Goal: Task Accomplishment & Management: Manage account settings

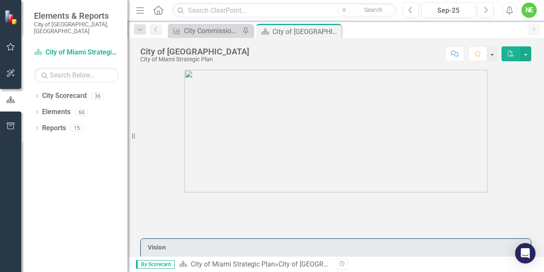
click at [202, 107] on img at bounding box center [336, 131] width 303 height 122
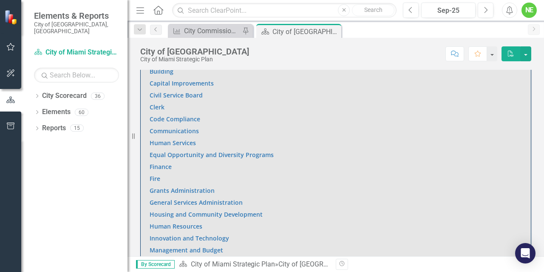
scroll to position [520, 0]
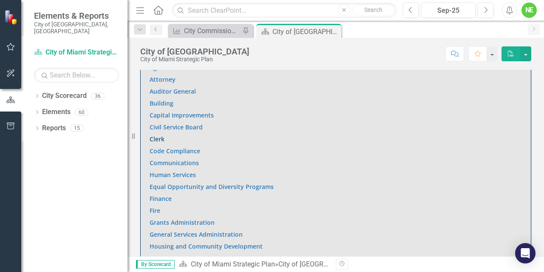
click at [156, 136] on link "Clerk" at bounding box center [157, 139] width 15 height 8
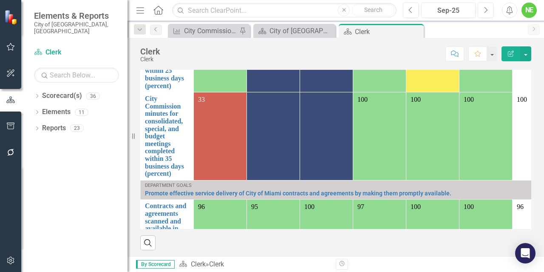
scroll to position [179, 0]
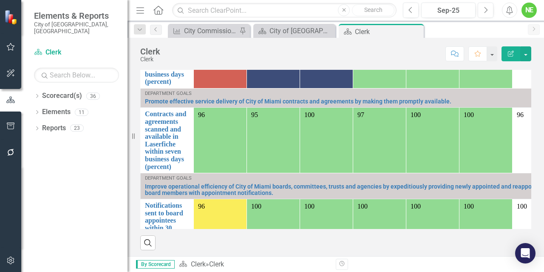
click at [234, 120] on td "96" at bounding box center [220, 140] width 53 height 65
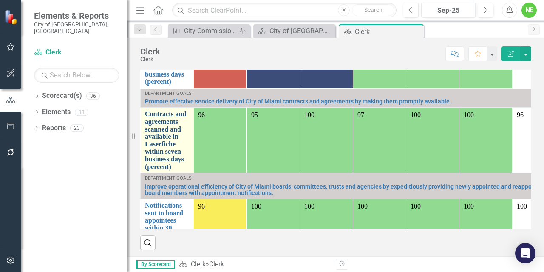
click at [155, 134] on link "Contracts and agreements scanned and available in Laserfiche within seven busin…" at bounding box center [167, 140] width 44 height 60
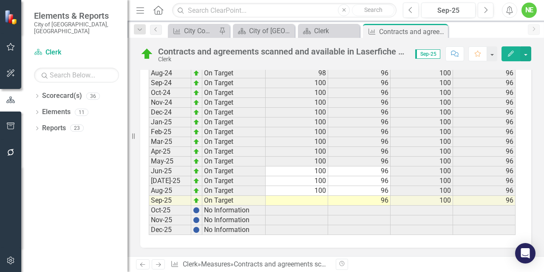
scroll to position [1270, 0]
click at [305, 196] on td at bounding box center [297, 201] width 63 height 10
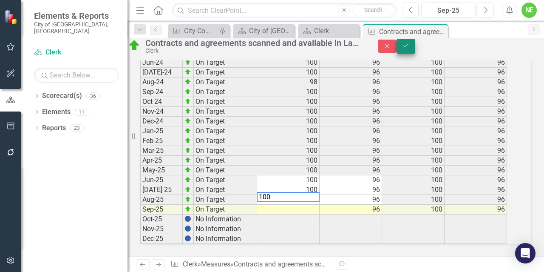
type textarea "100"
click at [410, 48] on icon "Save" at bounding box center [406, 46] width 8 height 6
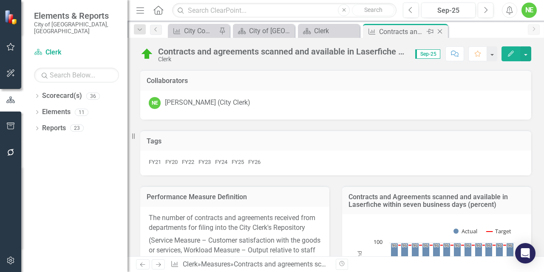
click at [441, 31] on icon "Close" at bounding box center [440, 31] width 9 height 7
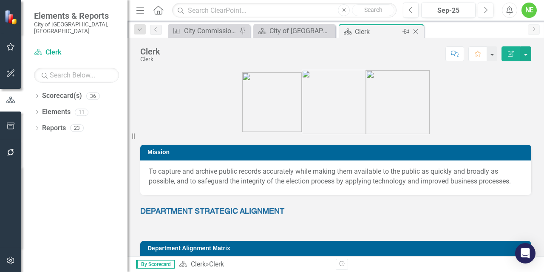
click at [377, 32] on div "Clerk" at bounding box center [378, 31] width 46 height 11
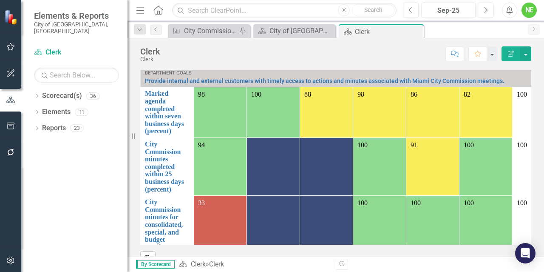
scroll to position [583, 0]
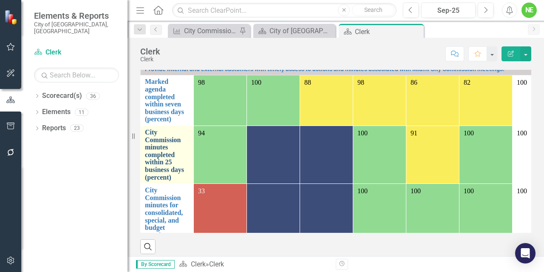
click at [164, 145] on link "City Commission minutes completed within 25 business days (percent)" at bounding box center [167, 154] width 44 height 52
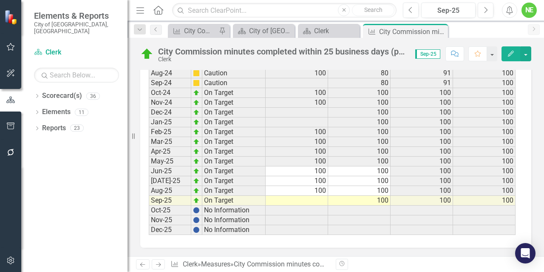
scroll to position [1266, 0]
click at [279, 196] on td at bounding box center [297, 201] width 63 height 10
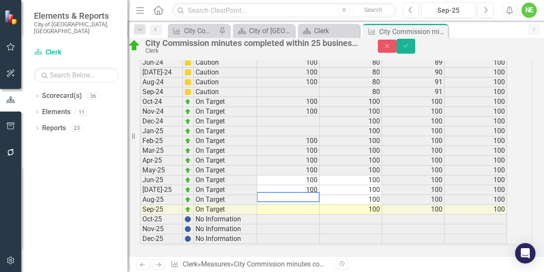
click at [240, 205] on td "On Target" at bounding box center [225, 210] width 63 height 10
click at [295, 205] on td at bounding box center [288, 210] width 63 height 10
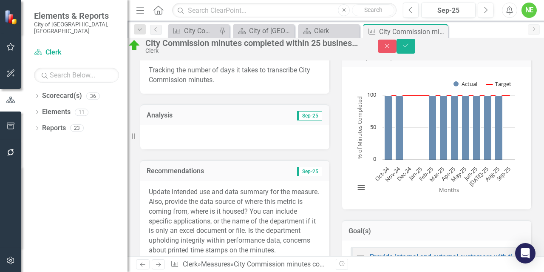
scroll to position [140, 0]
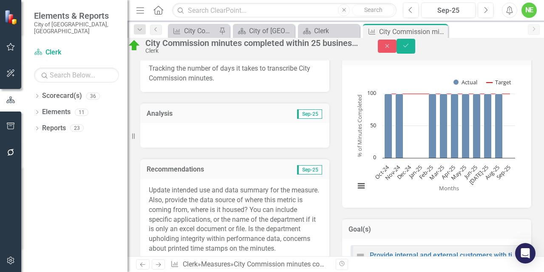
click at [237, 137] on div at bounding box center [234, 135] width 189 height 25
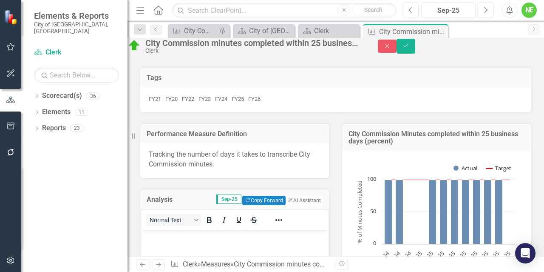
scroll to position [0, 0]
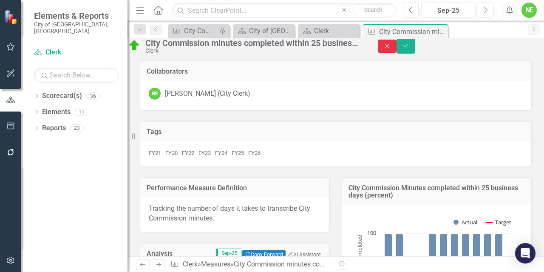
click at [391, 47] on icon "Close" at bounding box center [388, 46] width 8 height 6
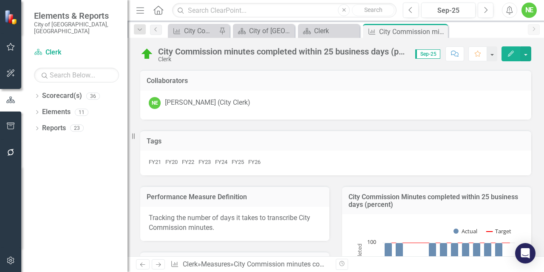
click at [513, 54] on icon "Edit" at bounding box center [511, 54] width 8 height 6
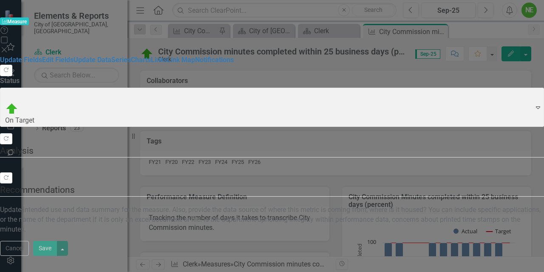
click at [203, 166] on div at bounding box center [272, 166] width 544 height 0
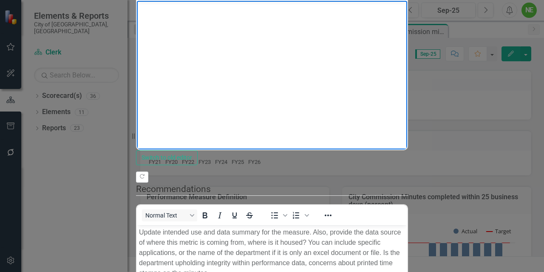
click at [157, 14] on body "Rich Text Area. Press ALT-0 for help." at bounding box center [272, 64] width 270 height 128
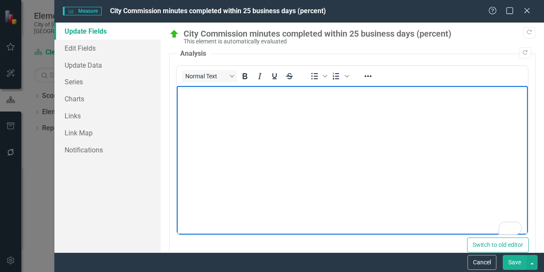
click at [199, 102] on body "To enrich screen reader interactions, please activate Accessibility in Grammarl…" at bounding box center [352, 150] width 351 height 128
click at [297, 94] on p "There is no measure to report for this" at bounding box center [352, 93] width 347 height 10
drag, startPoint x: 499, startPoint y: 94, endPoint x: 348, endPoint y: 197, distance: 183.2
click at [177, 111] on html "There is no measure to report for this element because the City Commission did …" at bounding box center [352, 150] width 351 height 128
copy p "There is no measure to report for this element because the City Commission did …"
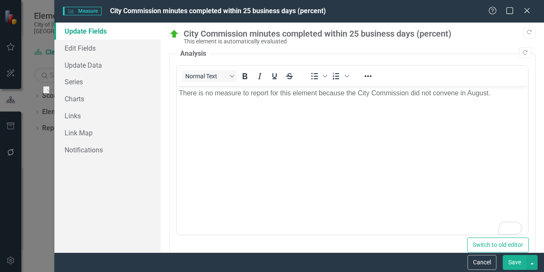
drag, startPoint x: 511, startPoint y: 260, endPoint x: 299, endPoint y: 123, distance: 252.0
click at [511, 260] on button "Save" at bounding box center [515, 262] width 24 height 15
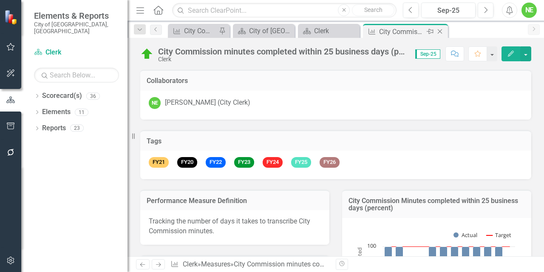
click at [440, 29] on icon "Close" at bounding box center [440, 31] width 9 height 7
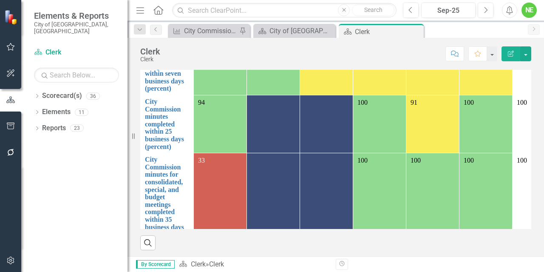
scroll to position [29, 0]
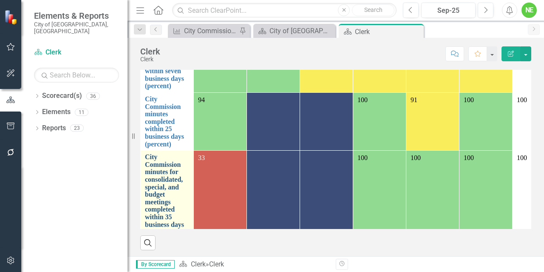
click at [169, 182] on link "City Commission minutes for consolidated, special, and budget meetings complete…" at bounding box center [167, 194] width 44 height 83
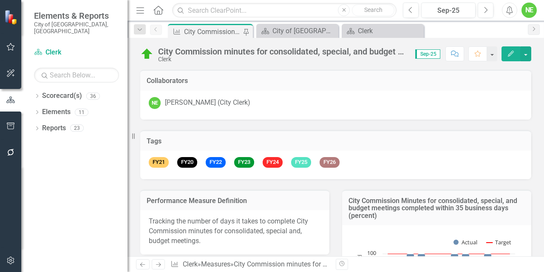
click at [511, 54] on icon "button" at bounding box center [511, 54] width 6 height 6
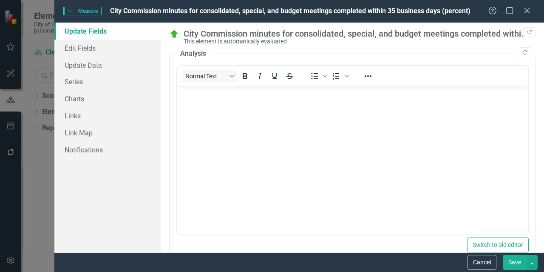
click at [232, 94] on p "Rich Text Area. Press ALT-0 for help." at bounding box center [352, 93] width 347 height 10
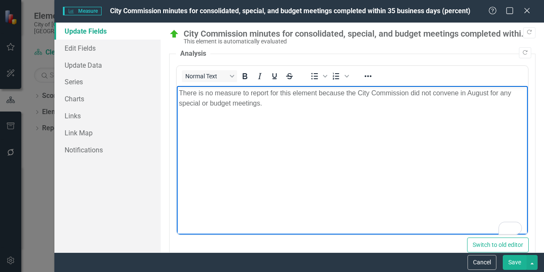
click at [513, 260] on button "Save" at bounding box center [515, 262] width 24 height 15
